Goal: Navigation & Orientation: Find specific page/section

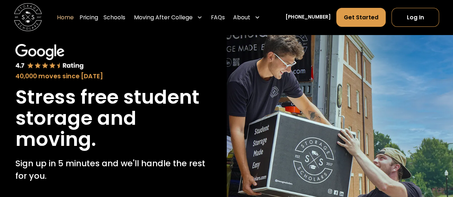
scroll to position [107, 0]
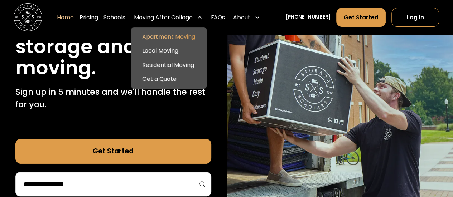
click at [179, 35] on link "Apartment Moving" at bounding box center [169, 37] width 70 height 14
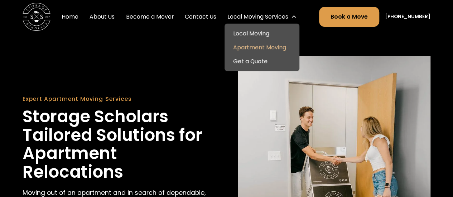
click at [243, 30] on link "Local Moving" at bounding box center [261, 33] width 69 height 14
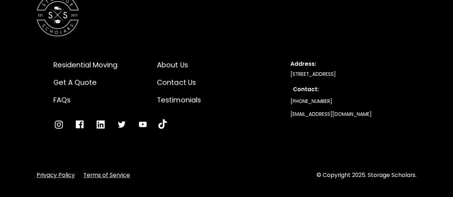
scroll to position [1718, 0]
